Goal: Use online tool/utility: Utilize a website feature to perform a specific function

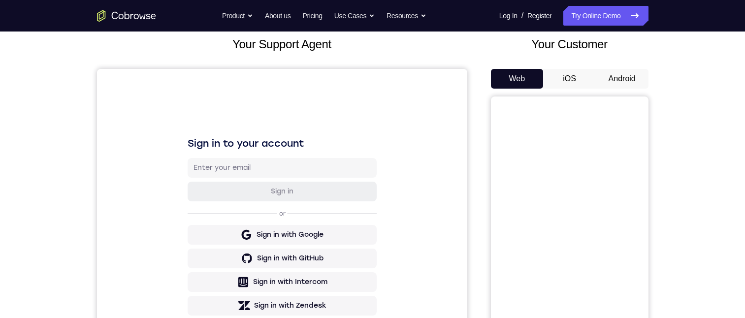
click at [631, 83] on button "Android" at bounding box center [622, 79] width 53 height 20
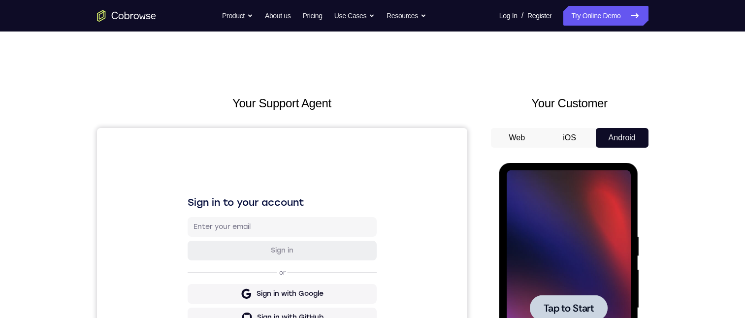
scroll to position [99, 0]
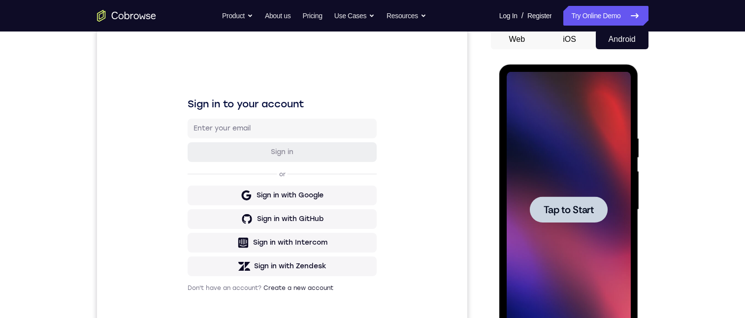
click at [578, 215] on span "Tap to Start" at bounding box center [569, 210] width 50 height 10
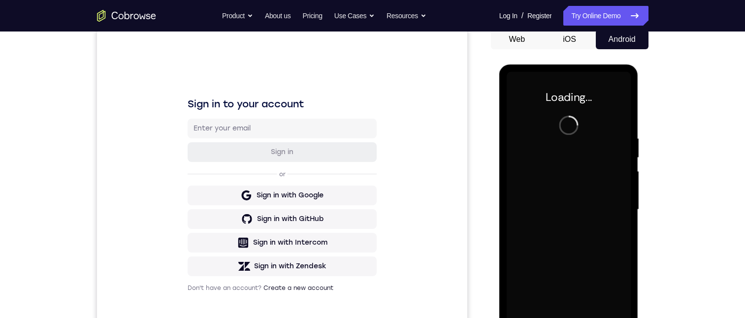
scroll to position [148, 0]
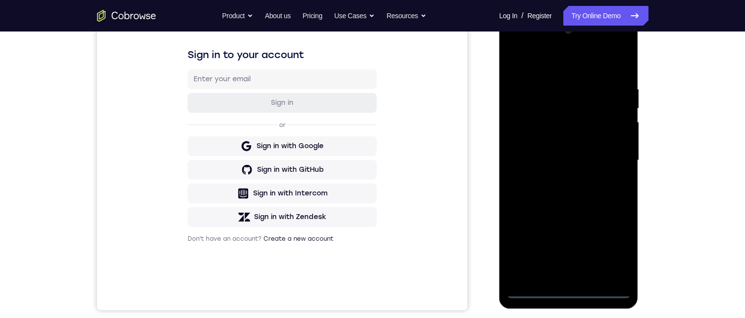
click at [569, 291] on div at bounding box center [569, 161] width 124 height 276
click at [565, 290] on div at bounding box center [569, 161] width 124 height 276
click at [520, 273] on div at bounding box center [569, 161] width 124 height 276
drag, startPoint x: 544, startPoint y: 83, endPoint x: 996, endPoint y: 135, distance: 454.7
click at [544, 83] on div at bounding box center [569, 161] width 124 height 276
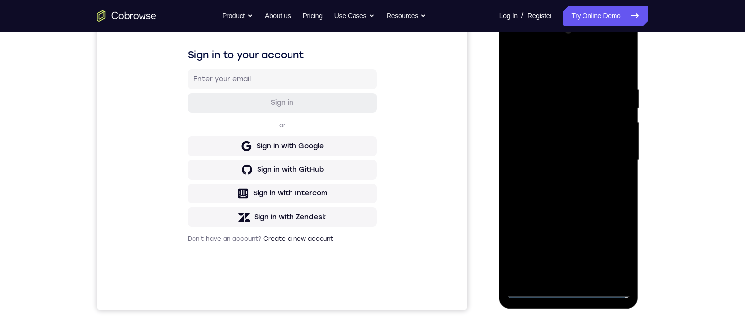
click at [583, 275] on div at bounding box center [569, 161] width 124 height 276
click at [543, 80] on div at bounding box center [569, 161] width 124 height 276
click at [556, 91] on div at bounding box center [569, 161] width 124 height 276
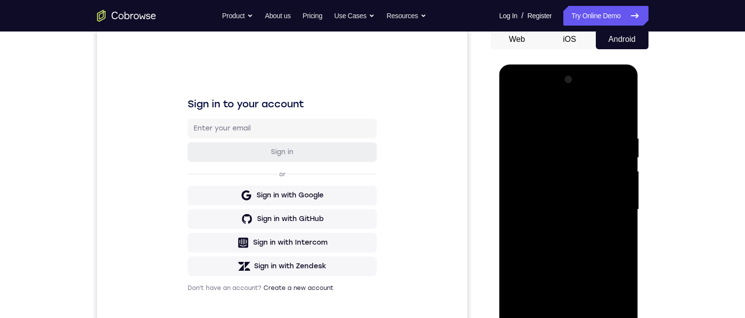
click at [554, 173] on div at bounding box center [569, 210] width 124 height 276
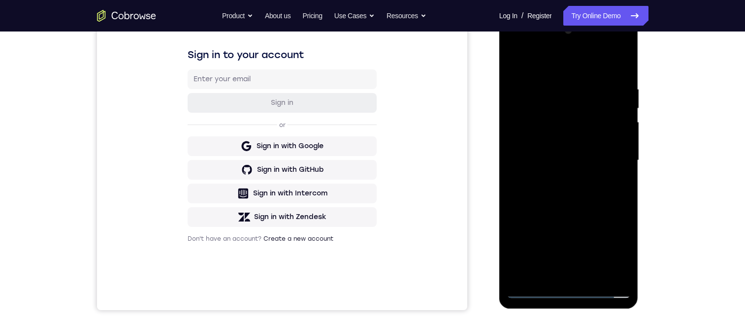
click at [555, 179] on div at bounding box center [569, 161] width 124 height 276
click at [540, 154] on div at bounding box center [569, 161] width 124 height 276
click at [561, 142] on div at bounding box center [569, 161] width 124 height 276
click at [574, 163] on div at bounding box center [569, 161] width 124 height 276
click at [571, 205] on div at bounding box center [569, 161] width 124 height 276
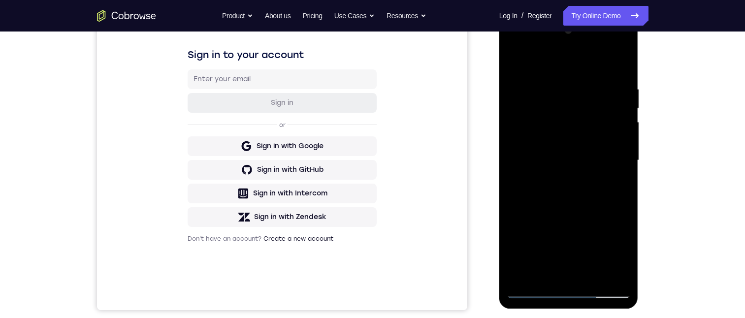
click at [551, 147] on div at bounding box center [569, 161] width 124 height 276
click at [553, 150] on div at bounding box center [569, 161] width 124 height 276
click at [558, 117] on div at bounding box center [569, 161] width 124 height 276
click at [557, 120] on div at bounding box center [569, 161] width 124 height 276
click at [582, 159] on div at bounding box center [569, 161] width 124 height 276
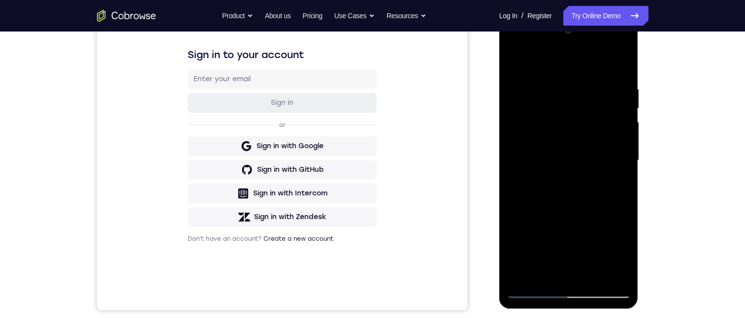
click at [566, 188] on div at bounding box center [569, 161] width 124 height 276
click at [617, 171] on div at bounding box center [569, 161] width 124 height 276
click at [595, 163] on div at bounding box center [569, 161] width 124 height 276
click at [538, 195] on div at bounding box center [569, 161] width 124 height 276
click at [545, 279] on div at bounding box center [569, 161] width 124 height 276
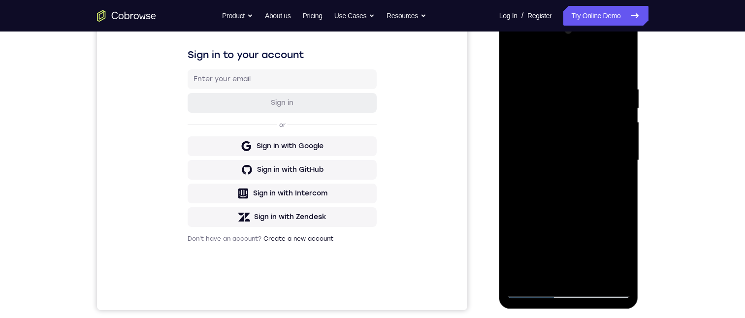
drag, startPoint x: 575, startPoint y: 200, endPoint x: 526, endPoint y: 225, distance: 55.3
click at [575, 200] on div at bounding box center [569, 161] width 124 height 276
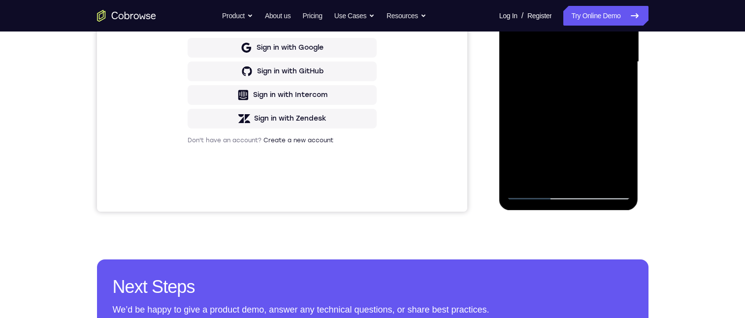
scroll to position [99, 0]
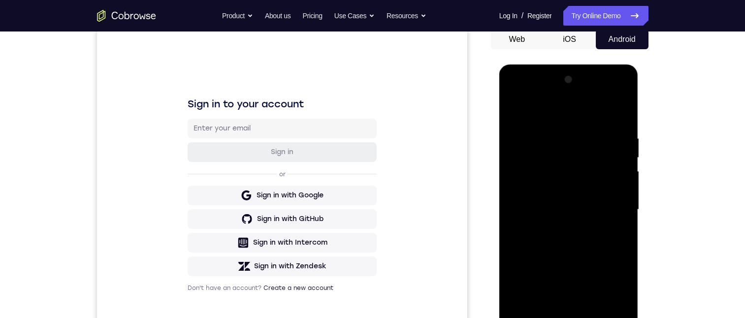
click at [544, 318] on div at bounding box center [569, 210] width 124 height 276
click at [532, 111] on div at bounding box center [569, 210] width 124 height 276
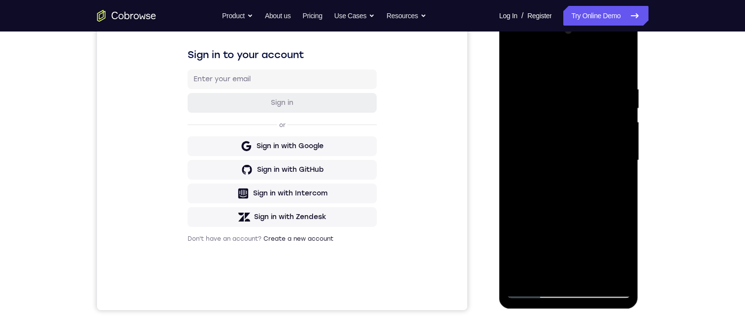
click at [541, 79] on div at bounding box center [569, 161] width 124 height 276
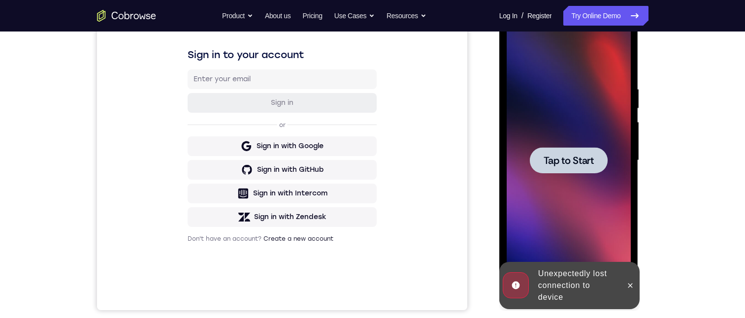
click at [558, 161] on span "Tap to Start" at bounding box center [569, 161] width 50 height 10
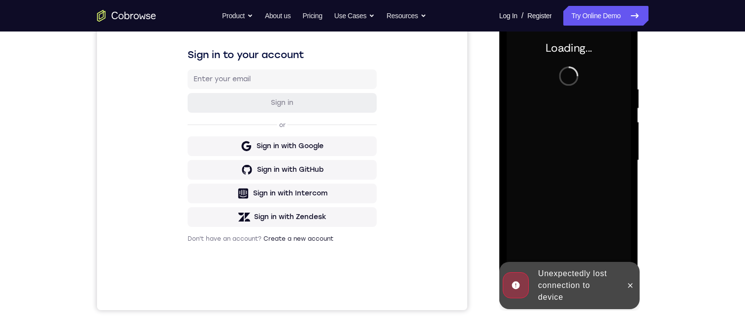
click at [624, 275] on div at bounding box center [631, 285] width 16 height 47
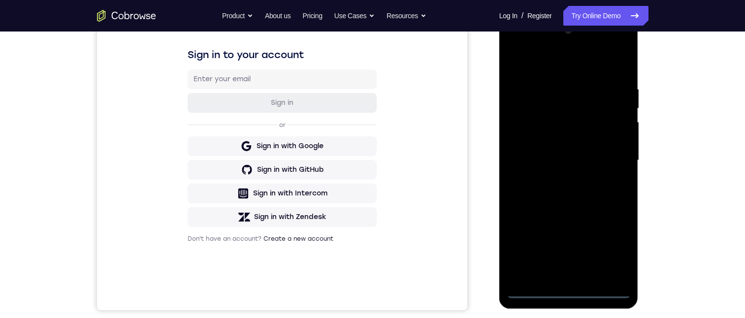
click at [530, 289] on div at bounding box center [569, 161] width 124 height 276
drag, startPoint x: 565, startPoint y: 290, endPoint x: 534, endPoint y: 307, distance: 35.5
click at [565, 292] on div at bounding box center [569, 161] width 124 height 276
click at [568, 294] on div at bounding box center [569, 161] width 124 height 276
click at [568, 290] on div at bounding box center [569, 161] width 124 height 276
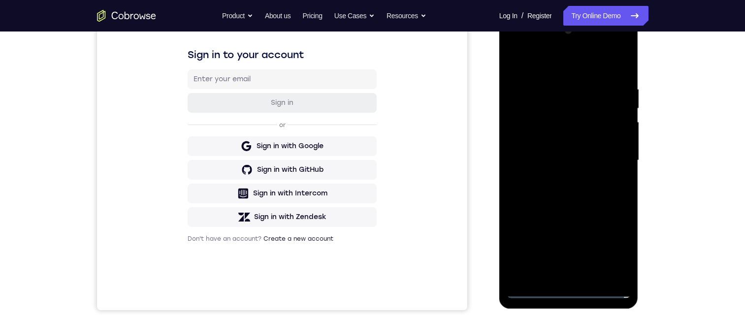
click at [522, 275] on div at bounding box center [569, 161] width 124 height 276
click at [520, 271] on div at bounding box center [569, 161] width 124 height 276
click at [524, 275] on div at bounding box center [569, 161] width 124 height 276
drag, startPoint x: 564, startPoint y: 122, endPoint x: 996, endPoint y: 139, distance: 432.9
click at [564, 122] on div at bounding box center [569, 161] width 124 height 276
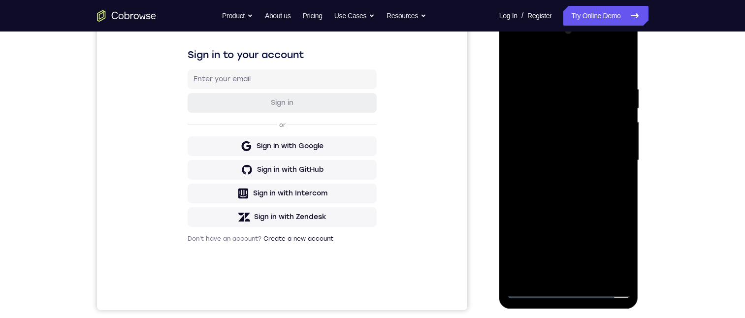
scroll to position [49, 0]
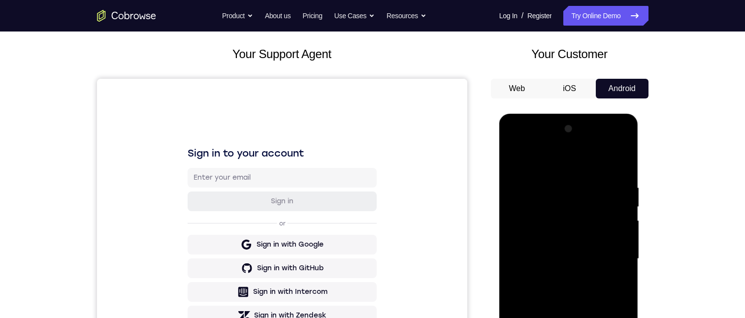
click at [550, 191] on div at bounding box center [569, 259] width 124 height 276
click at [551, 186] on div at bounding box center [569, 259] width 124 height 276
click at [570, 318] on div at bounding box center [569, 259] width 124 height 276
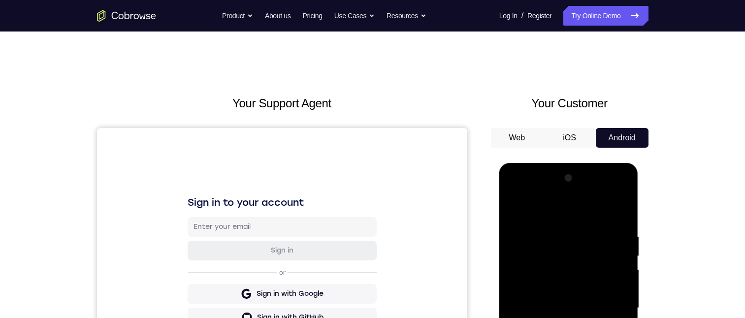
scroll to position [148, 0]
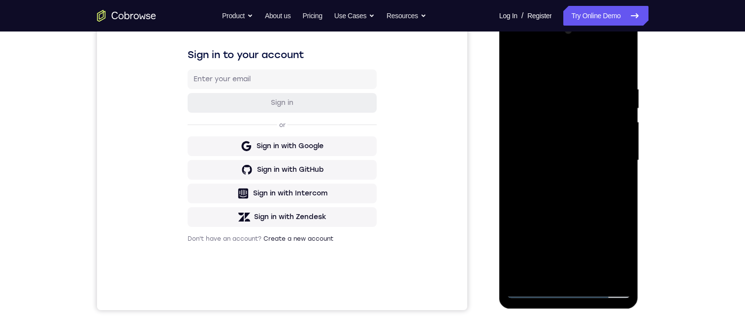
click at [571, 277] on div at bounding box center [569, 161] width 124 height 276
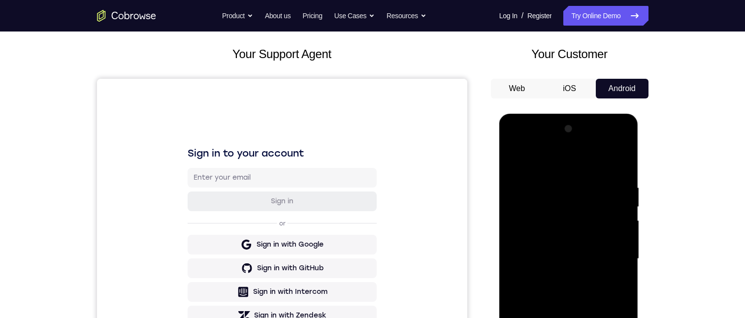
click at [558, 88] on button "iOS" at bounding box center [569, 89] width 53 height 20
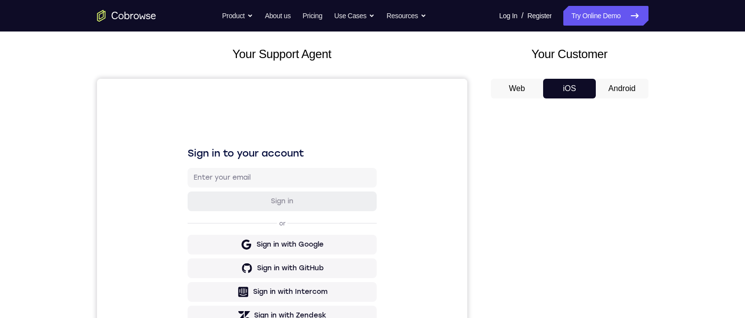
scroll to position [99, 0]
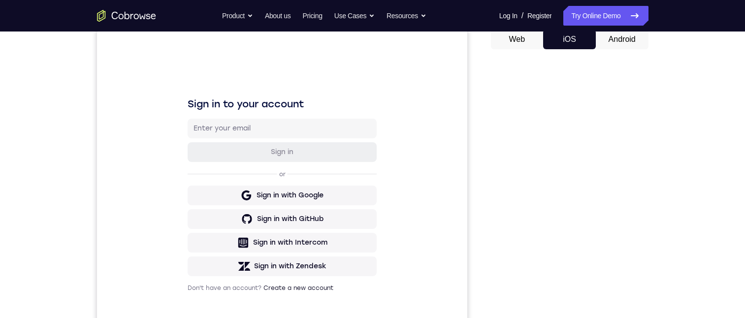
drag, startPoint x: 625, startPoint y: 41, endPoint x: 84, endPoint y: 12, distance: 541.7
click at [625, 41] on button "Android" at bounding box center [622, 40] width 53 height 20
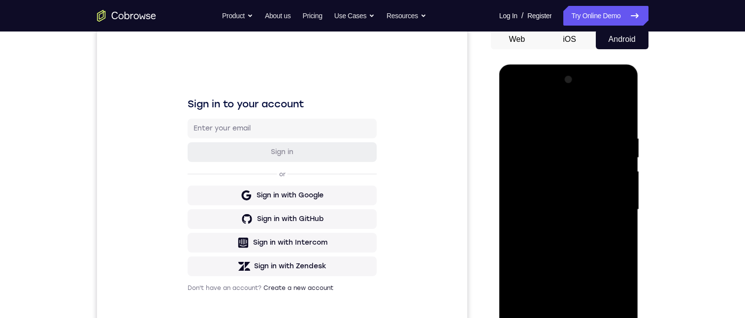
click at [495, 43] on button "Web" at bounding box center [517, 40] width 53 height 20
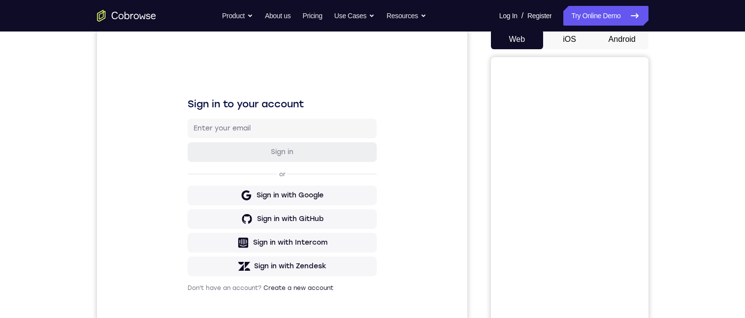
click at [561, 38] on button "iOS" at bounding box center [569, 40] width 53 height 20
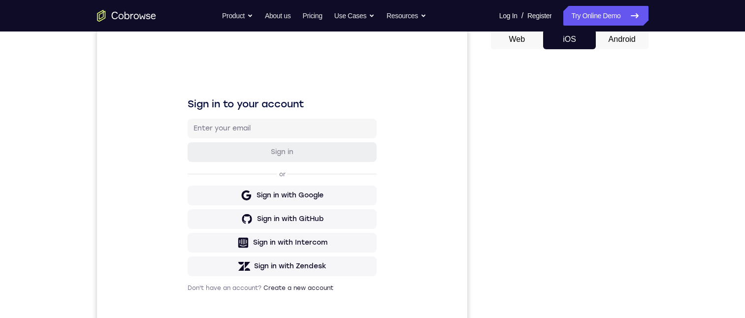
click at [624, 44] on button "Android" at bounding box center [622, 40] width 53 height 20
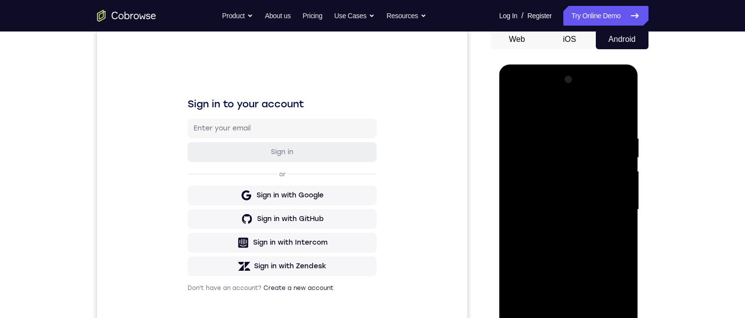
scroll to position [197, 0]
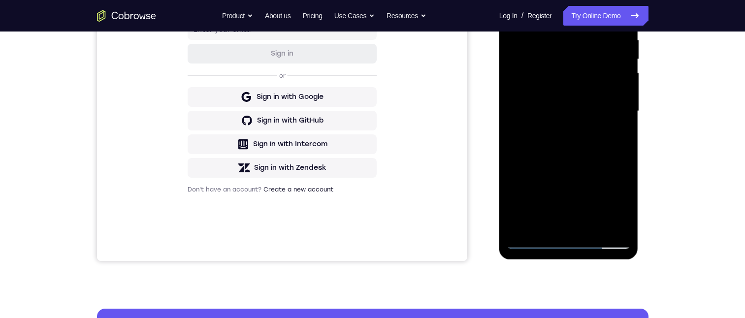
click at [566, 224] on div at bounding box center [569, 111] width 124 height 276
click at [624, 192] on div at bounding box center [569, 111] width 124 height 276
click at [622, 189] on div at bounding box center [569, 111] width 124 height 276
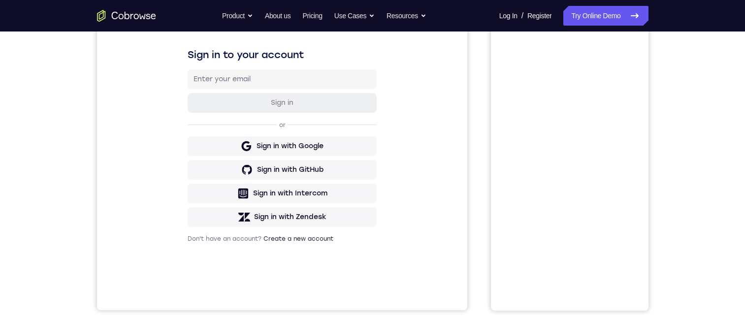
scroll to position [99, 0]
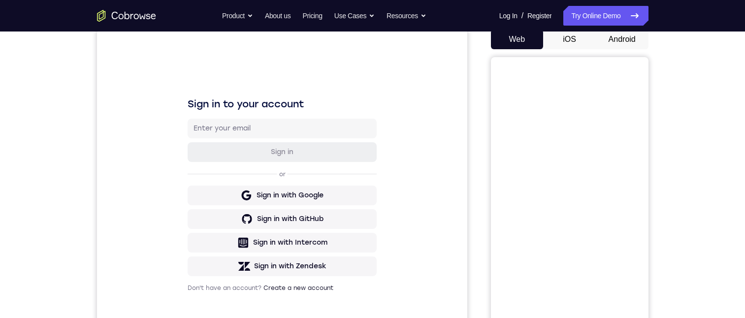
click at [617, 42] on button "Android" at bounding box center [622, 40] width 53 height 20
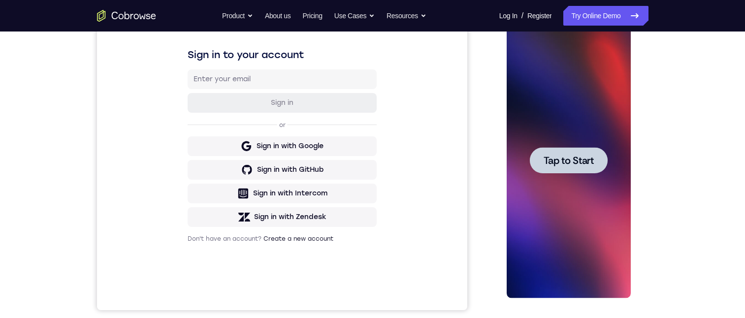
scroll to position [0, 0]
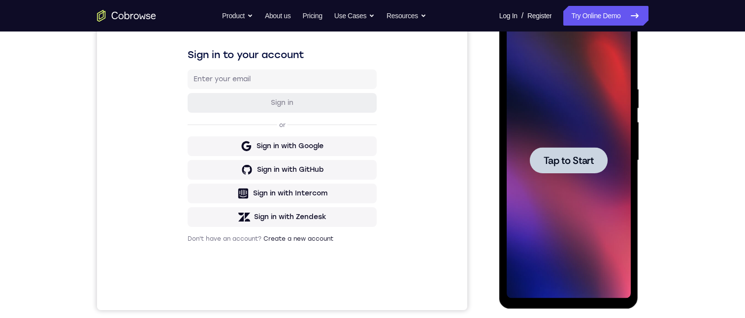
drag, startPoint x: 574, startPoint y: 162, endPoint x: 578, endPoint y: 158, distance: 5.6
click at [575, 162] on span "Tap to Start" at bounding box center [569, 161] width 50 height 10
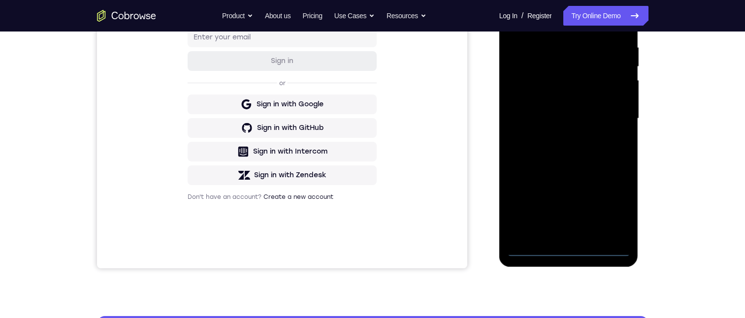
scroll to position [148, 0]
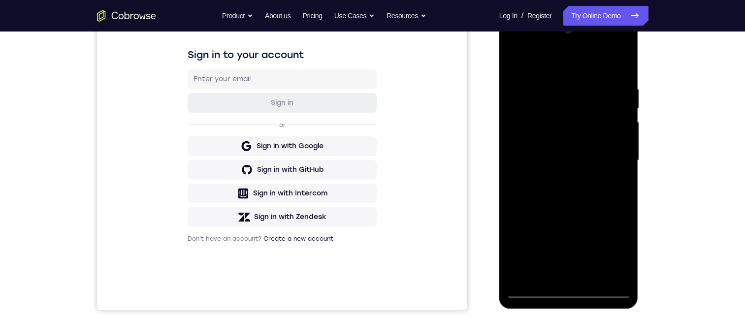
click at [572, 292] on div at bounding box center [569, 161] width 124 height 276
click at [536, 176] on div at bounding box center [569, 161] width 124 height 276
click at [522, 276] on div at bounding box center [569, 161] width 124 height 276
click at [571, 269] on div at bounding box center [569, 161] width 124 height 276
click at [587, 273] on div at bounding box center [569, 161] width 124 height 276
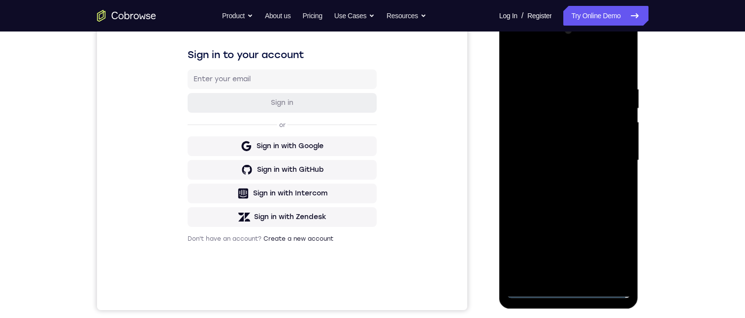
drag, startPoint x: 530, startPoint y: 80, endPoint x: 536, endPoint y: 87, distance: 9.1
click at [535, 86] on div at bounding box center [569, 161] width 124 height 276
click at [541, 84] on div at bounding box center [569, 161] width 124 height 276
click at [567, 102] on div at bounding box center [569, 161] width 124 height 276
click at [543, 105] on div at bounding box center [569, 161] width 124 height 276
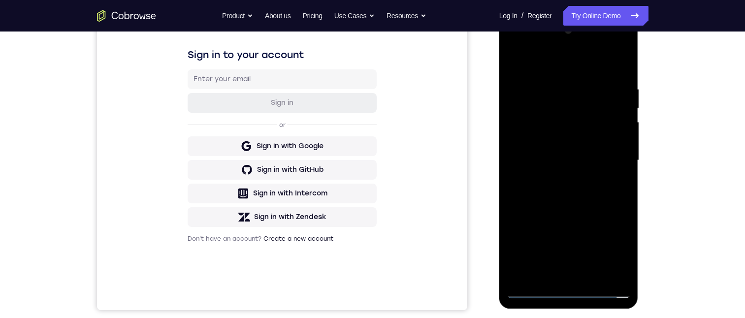
click at [558, 178] on div at bounding box center [569, 161] width 124 height 276
drag, startPoint x: 553, startPoint y: 154, endPoint x: 543, endPoint y: 163, distance: 13.2
click at [549, 158] on div at bounding box center [569, 161] width 124 height 276
click at [552, 151] on div at bounding box center [569, 161] width 124 height 276
drag, startPoint x: 559, startPoint y: 140, endPoint x: 566, endPoint y: 126, distance: 16.5
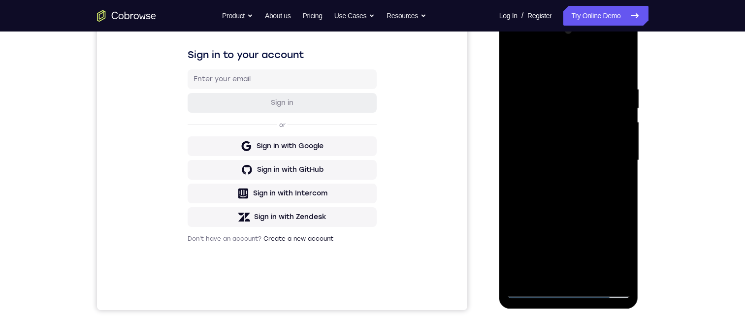
click at [559, 140] on div at bounding box center [569, 161] width 124 height 276
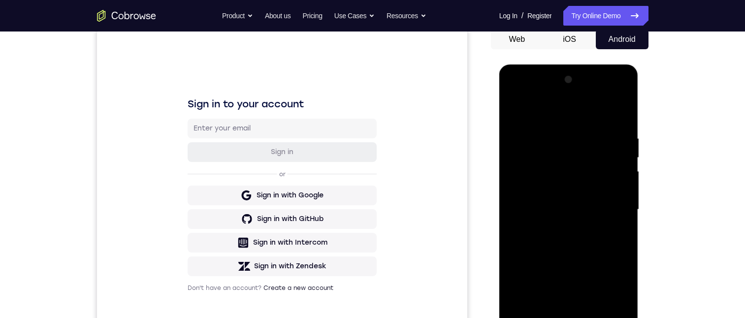
click at [620, 190] on div at bounding box center [569, 210] width 124 height 276
click at [554, 208] on div at bounding box center [569, 210] width 124 height 276
click at [560, 242] on div at bounding box center [569, 210] width 124 height 276
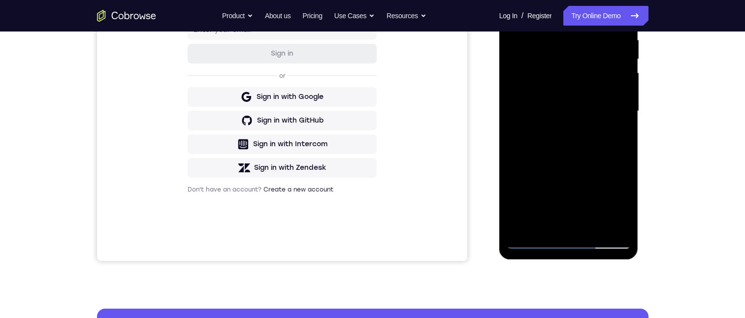
click at [546, 227] on div at bounding box center [569, 111] width 124 height 276
click at [558, 147] on div at bounding box center [569, 111] width 124 height 276
click at [621, 9] on div at bounding box center [569, 111] width 124 height 276
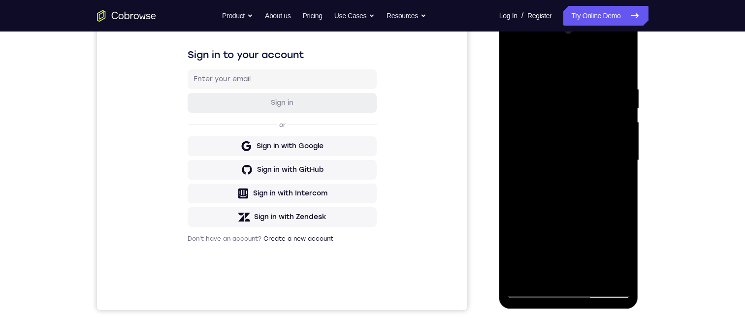
click at [513, 60] on div at bounding box center [569, 161] width 124 height 276
click at [609, 60] on div at bounding box center [569, 161] width 124 height 276
click at [546, 273] on div at bounding box center [569, 161] width 124 height 276
click at [546, 272] on div at bounding box center [569, 161] width 124 height 276
click at [549, 60] on div at bounding box center [569, 161] width 124 height 276
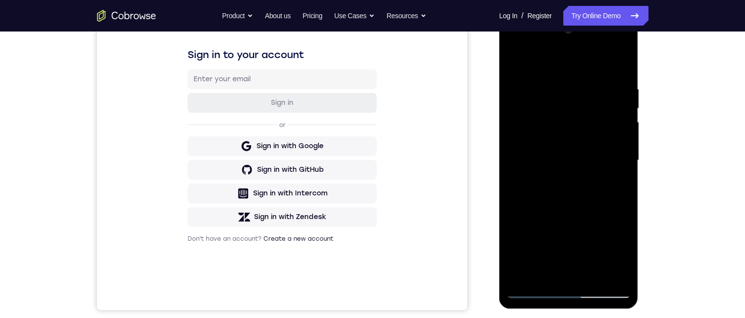
click at [554, 88] on div at bounding box center [569, 161] width 124 height 276
click at [564, 96] on div at bounding box center [569, 161] width 124 height 276
click at [562, 95] on div at bounding box center [569, 161] width 124 height 276
click at [515, 61] on div at bounding box center [569, 161] width 124 height 276
click at [536, 96] on div at bounding box center [569, 161] width 124 height 276
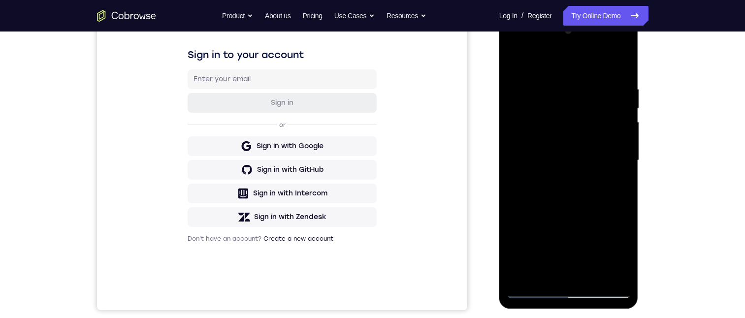
click at [523, 96] on div at bounding box center [569, 161] width 124 height 276
click at [534, 92] on div at bounding box center [569, 161] width 124 height 276
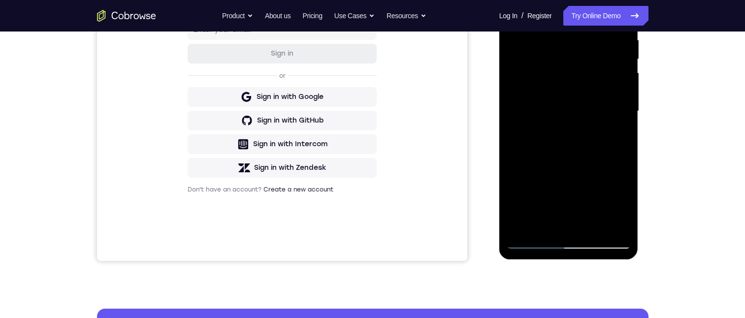
click at [515, 10] on div at bounding box center [569, 111] width 124 height 276
click at [529, 30] on div at bounding box center [569, 111] width 124 height 276
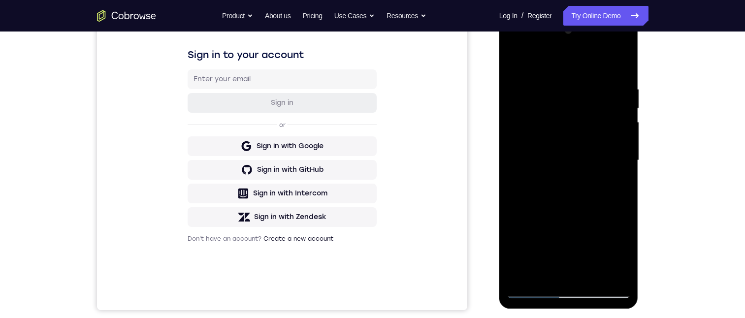
click at [515, 59] on div at bounding box center [569, 161] width 124 height 276
click at [616, 63] on div at bounding box center [569, 161] width 124 height 276
click at [522, 274] on div at bounding box center [569, 161] width 124 height 276
click at [609, 59] on div at bounding box center [569, 161] width 124 height 276
click at [616, 276] on div at bounding box center [569, 161] width 124 height 276
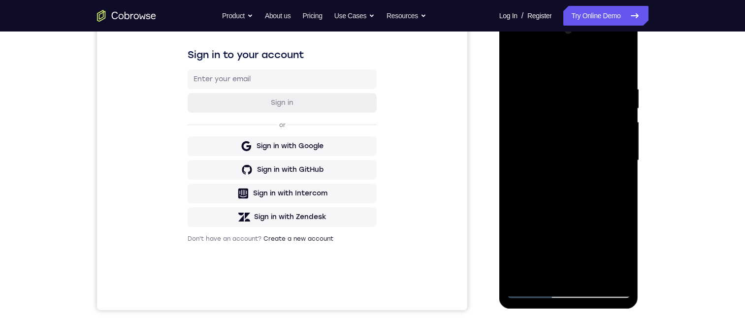
click at [558, 94] on div at bounding box center [569, 161] width 124 height 276
click at [542, 127] on div at bounding box center [569, 161] width 124 height 276
click at [613, 275] on div at bounding box center [569, 161] width 124 height 276
click at [569, 230] on div at bounding box center [569, 161] width 124 height 276
click at [568, 170] on div at bounding box center [569, 161] width 124 height 276
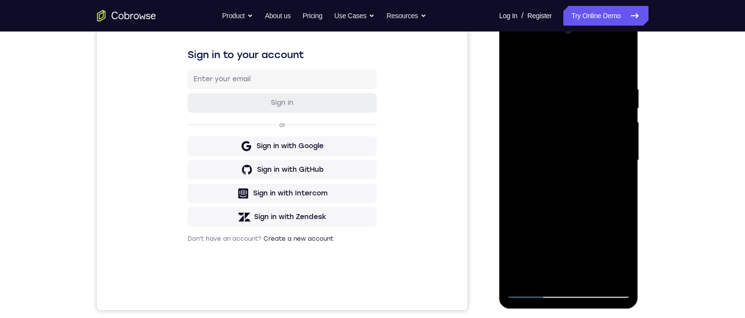
click at [570, 123] on div at bounding box center [569, 161] width 124 height 276
drag, startPoint x: 612, startPoint y: 78, endPoint x: 629, endPoint y: 166, distance: 89.2
click at [616, 78] on div at bounding box center [569, 161] width 124 height 276
click at [624, 43] on div at bounding box center [569, 161] width 124 height 276
click at [617, 59] on div at bounding box center [569, 161] width 124 height 276
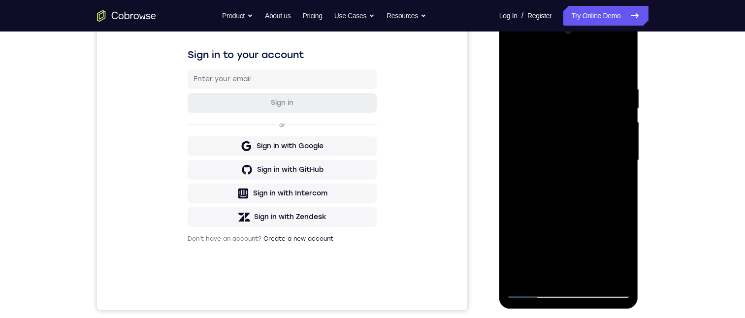
click at [560, 117] on div at bounding box center [569, 161] width 124 height 276
click at [624, 55] on div at bounding box center [569, 161] width 124 height 276
click at [623, 60] on div at bounding box center [569, 161] width 124 height 276
click at [612, 57] on div at bounding box center [569, 161] width 124 height 276
click at [617, 73] on div at bounding box center [569, 161] width 124 height 276
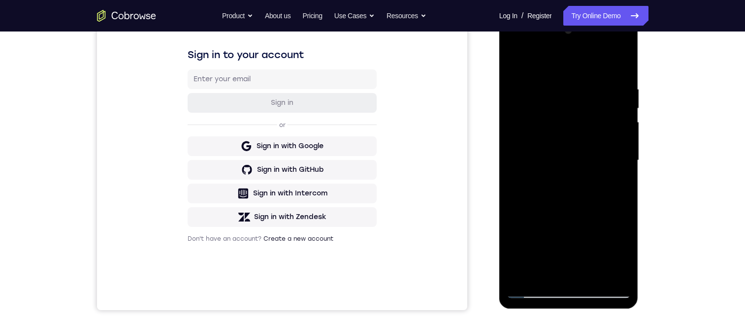
click at [571, 290] on div at bounding box center [569, 161] width 124 height 276
click at [540, 272] on div at bounding box center [569, 161] width 124 height 276
click at [566, 289] on div at bounding box center [569, 161] width 124 height 276
drag, startPoint x: 520, startPoint y: 275, endPoint x: 995, endPoint y: 302, distance: 475.2
click at [520, 275] on div at bounding box center [569, 161] width 124 height 276
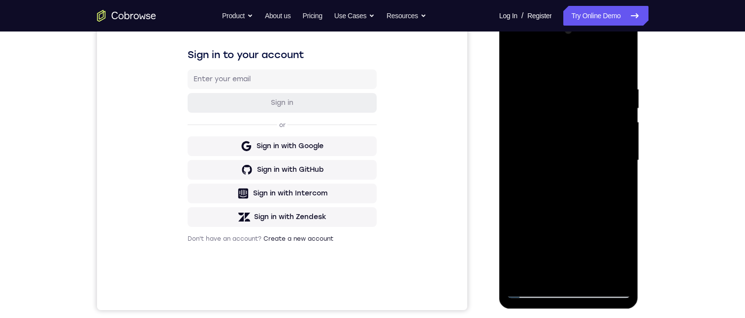
click at [532, 291] on div at bounding box center [569, 161] width 124 height 276
click at [533, 291] on div at bounding box center [569, 161] width 124 height 276
click at [536, 289] on div at bounding box center [569, 161] width 124 height 276
click at [532, 291] on div at bounding box center [569, 161] width 124 height 276
click at [534, 292] on div at bounding box center [569, 161] width 124 height 276
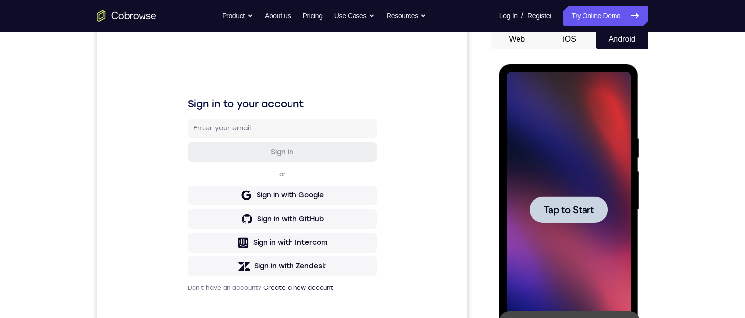
scroll to position [0, 0]
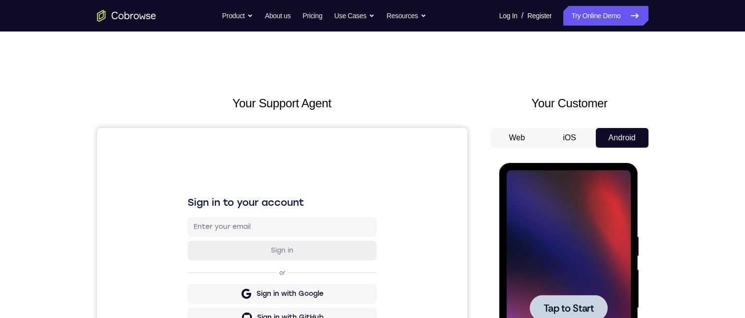
click at [578, 311] on span "Tap to Start" at bounding box center [569, 308] width 50 height 10
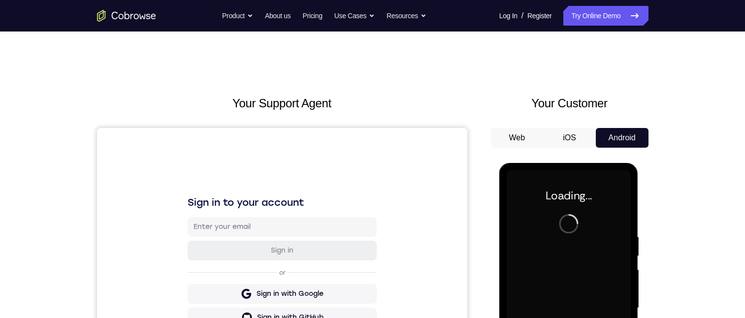
scroll to position [148, 0]
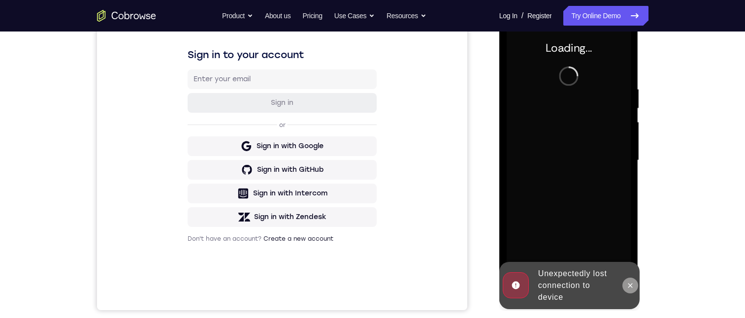
click at [631, 289] on button at bounding box center [631, 286] width 16 height 16
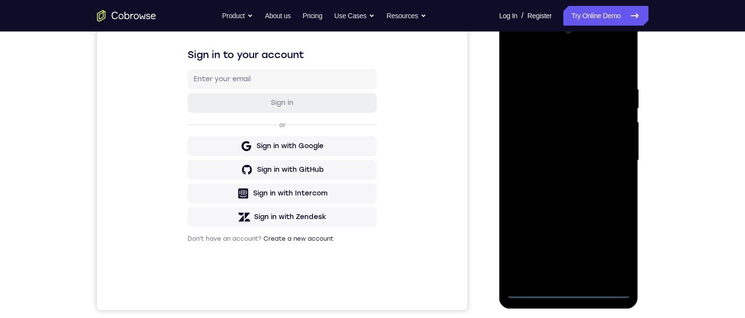
scroll to position [197, 0]
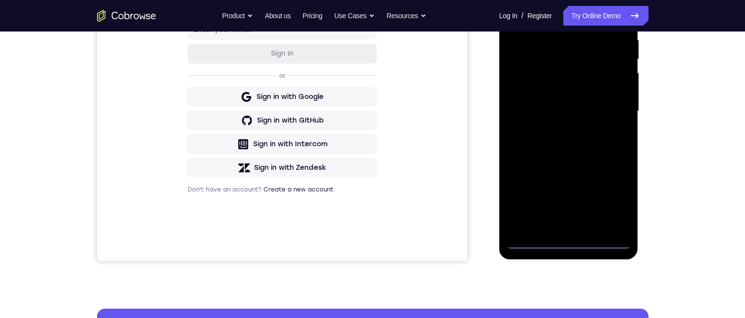
click at [568, 240] on div at bounding box center [569, 111] width 124 height 276
click at [525, 226] on div at bounding box center [569, 111] width 124 height 276
click at [522, 225] on div at bounding box center [569, 111] width 124 height 276
click at [522, 228] on div at bounding box center [569, 111] width 124 height 276
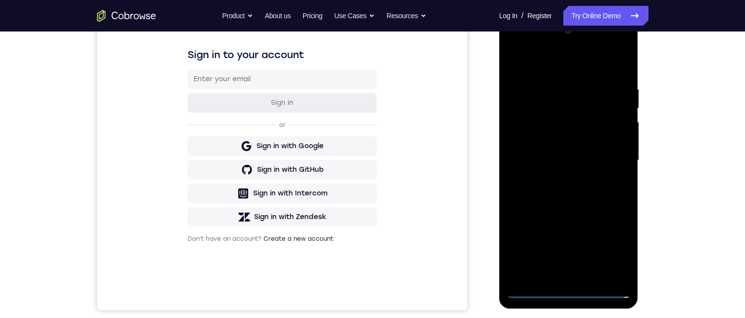
click at [525, 272] on div at bounding box center [569, 161] width 124 height 276
drag, startPoint x: 556, startPoint y: 86, endPoint x: 864, endPoint y: 103, distance: 308.4
click at [556, 86] on div at bounding box center [569, 161] width 124 height 276
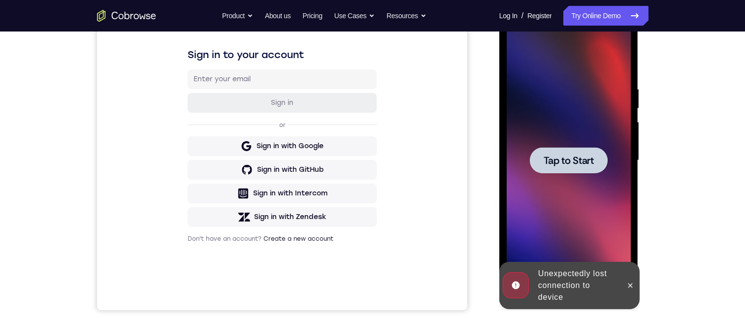
click at [570, 164] on span "Tap to Start" at bounding box center [569, 161] width 50 height 10
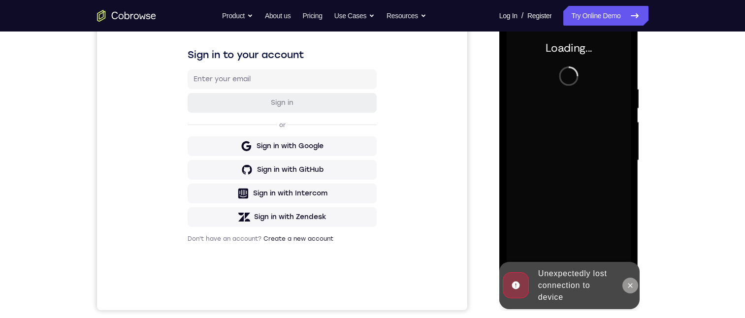
click at [632, 289] on icon at bounding box center [631, 286] width 8 height 8
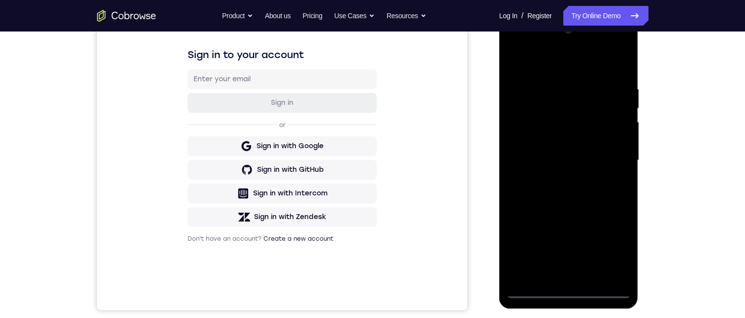
click at [572, 287] on div at bounding box center [569, 161] width 124 height 276
drag, startPoint x: 568, startPoint y: 289, endPoint x: 1028, endPoint y: 331, distance: 462.0
click at [568, 289] on div at bounding box center [569, 161] width 124 height 276
click at [565, 285] on div at bounding box center [569, 161] width 124 height 276
click at [566, 292] on div at bounding box center [569, 161] width 124 height 276
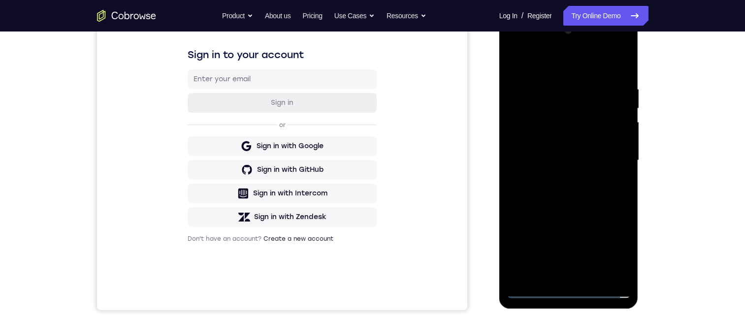
click at [566, 292] on div at bounding box center [569, 161] width 124 height 276
drag, startPoint x: 571, startPoint y: 288, endPoint x: 572, endPoint y: 294, distance: 6.5
click at [572, 290] on div at bounding box center [569, 161] width 124 height 276
click at [571, 295] on div at bounding box center [569, 161] width 124 height 276
click at [689, 142] on div "Your Support Agent Your Customer Web iOS Android Next Steps We’d be happy to gi…" at bounding box center [372, 209] width 745 height 650
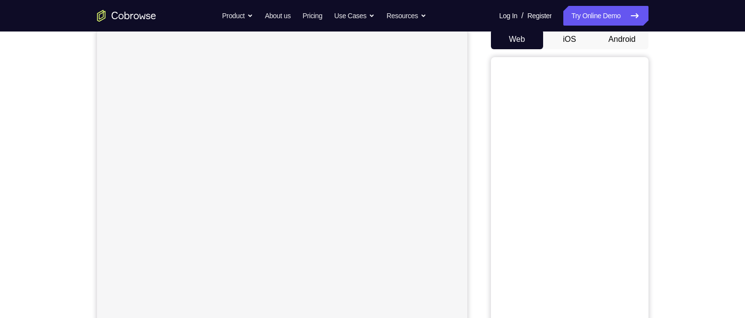
scroll to position [99, 0]
click at [617, 36] on button "Android" at bounding box center [622, 40] width 53 height 20
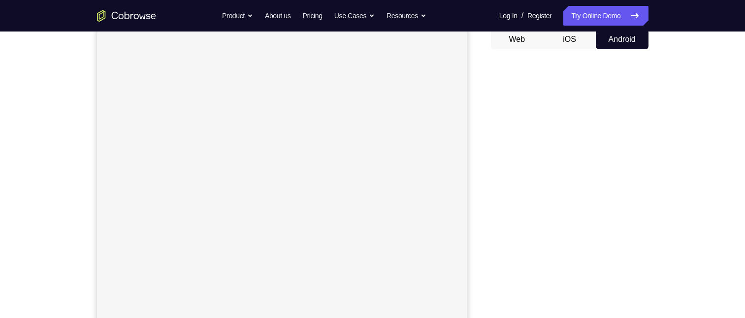
scroll to position [148, 0]
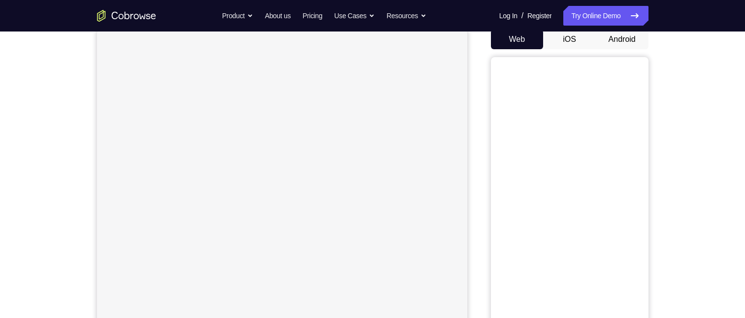
click at [620, 34] on button "Android" at bounding box center [622, 40] width 53 height 20
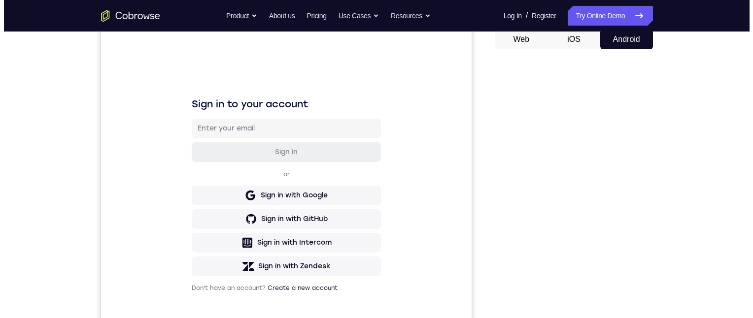
scroll to position [0, 0]
